Goal: Information Seeking & Learning: Learn about a topic

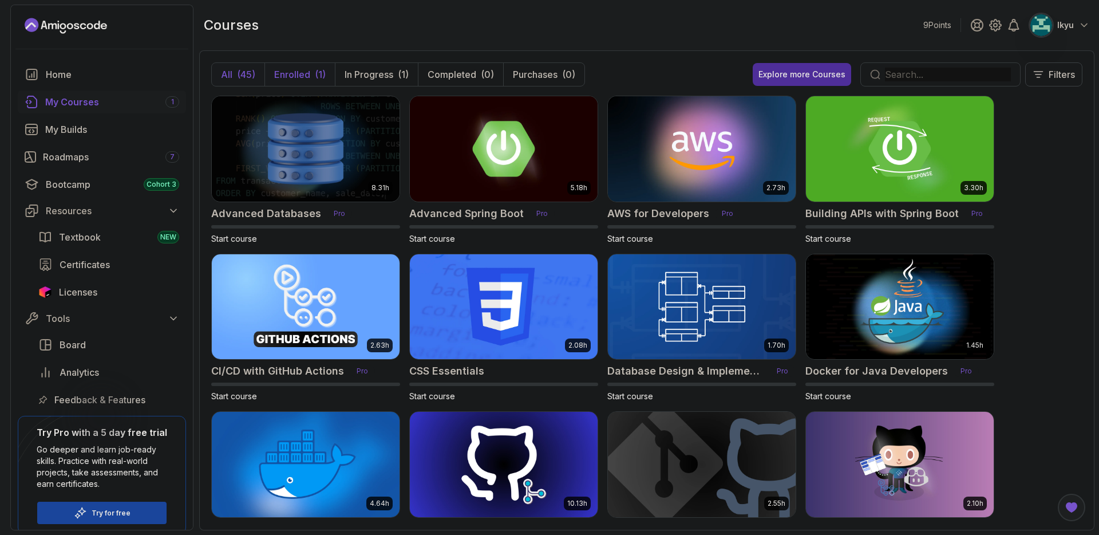
click at [326, 73] on button "Enrolled (1)" at bounding box center [300, 74] width 70 height 23
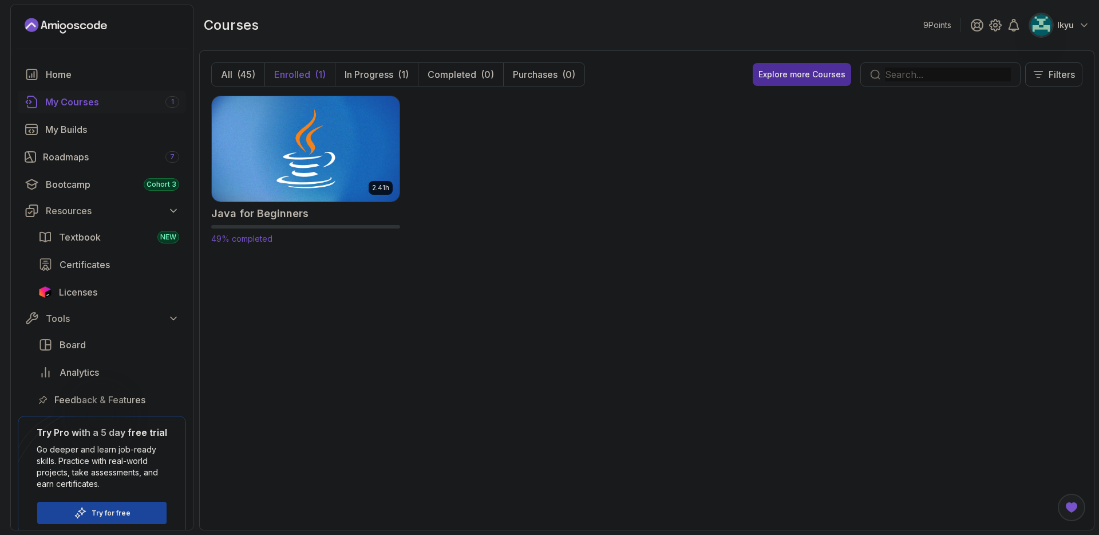
click at [339, 138] on img at bounding box center [305, 148] width 197 height 111
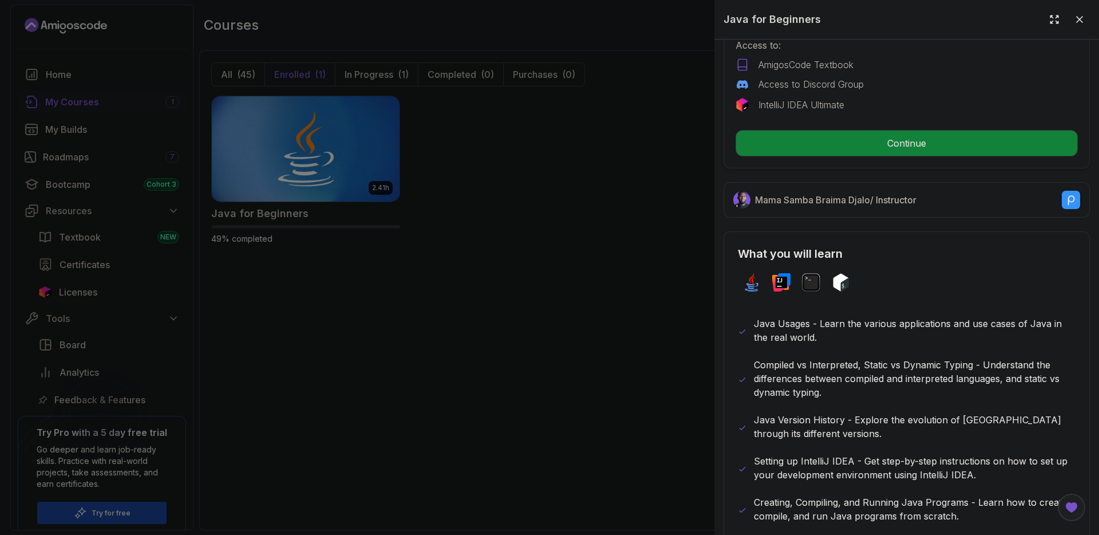
scroll to position [421, 0]
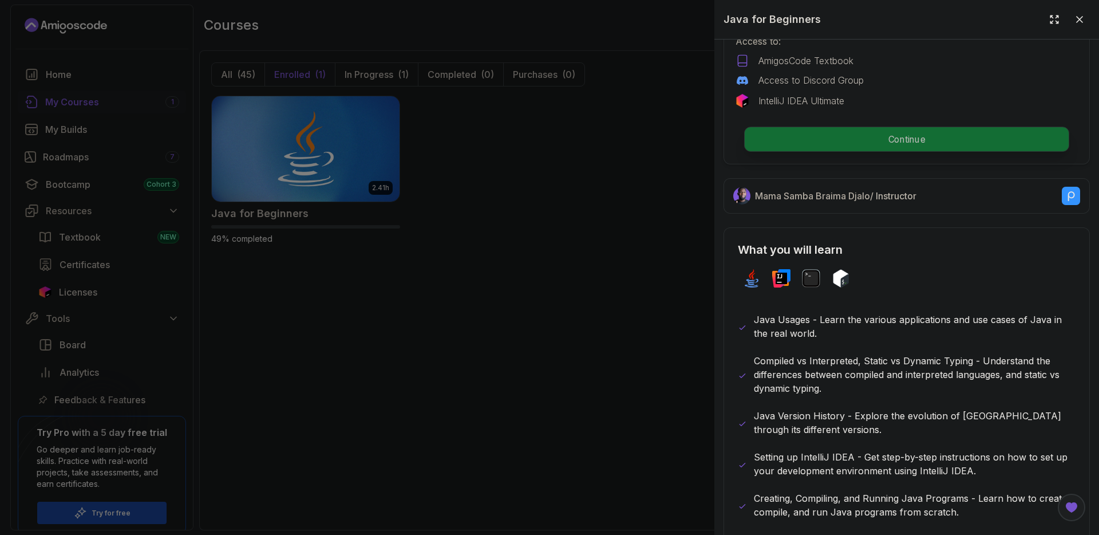
click at [895, 132] on p "Continue" at bounding box center [907, 139] width 324 height 24
